Goal: Go to known website: Access a specific website the user already knows

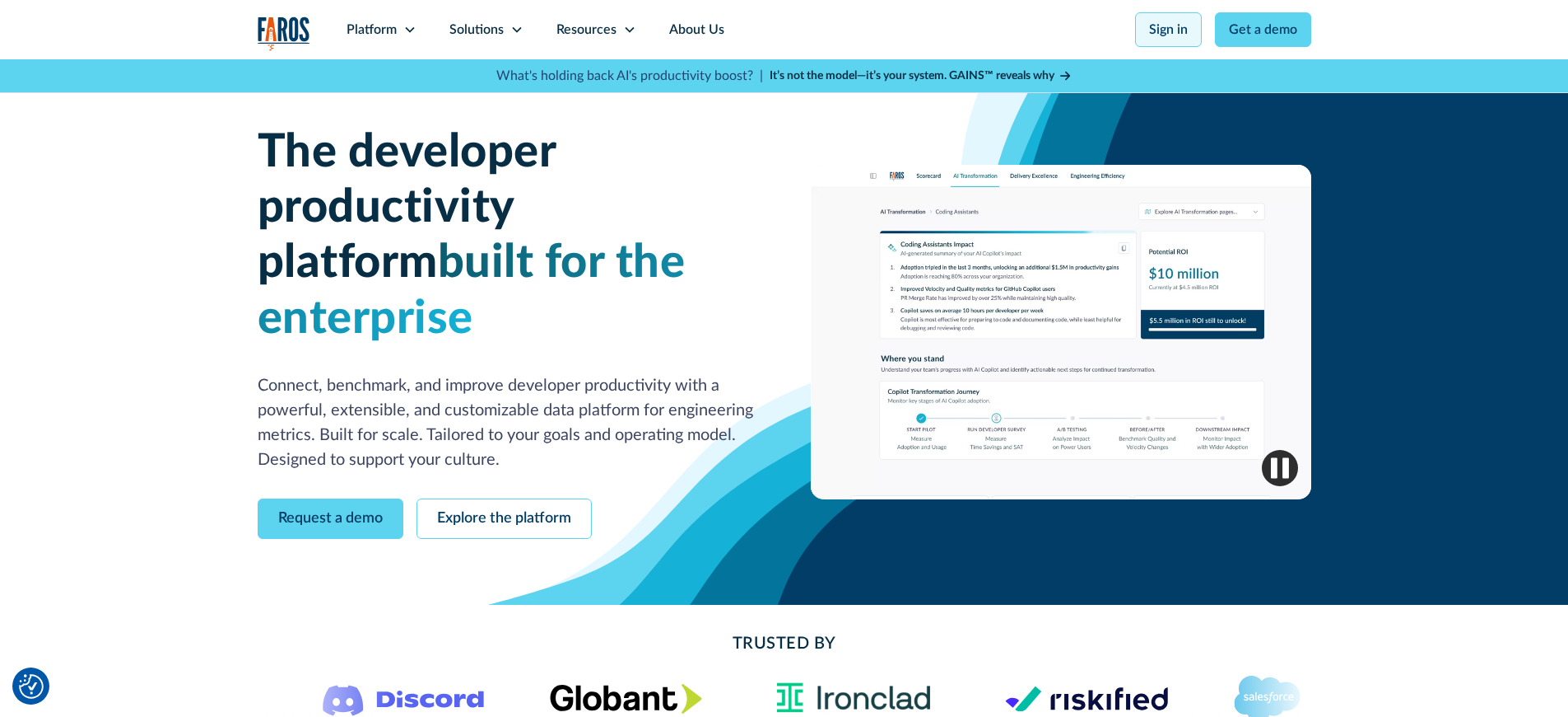
click at [1161, 30] on link "Sign in" at bounding box center [1168, 30] width 67 height 35
